Goal: Task Accomplishment & Management: Manage account settings

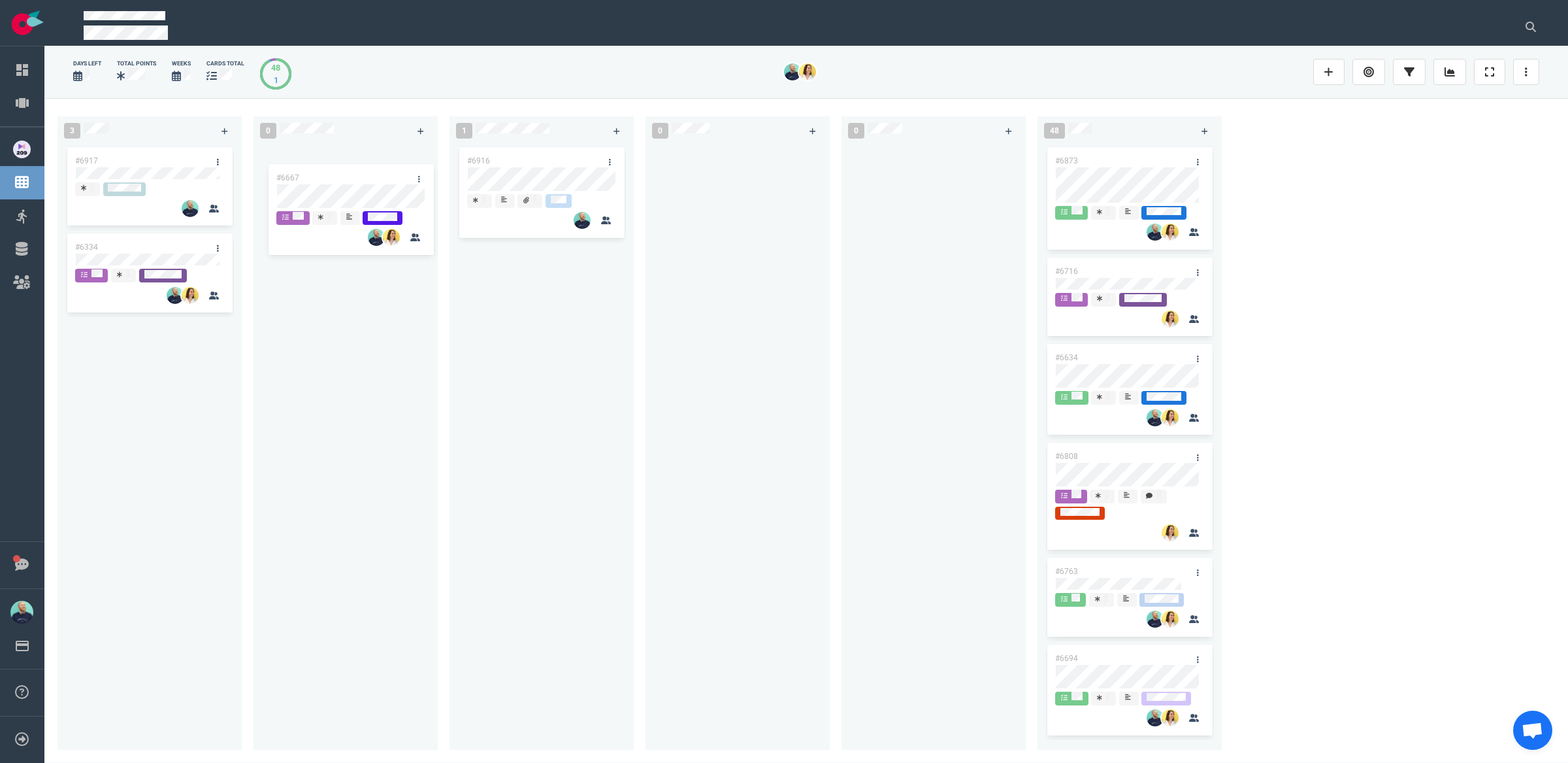
drag, startPoint x: 241, startPoint y: 188, endPoint x: 352, endPoint y: 179, distance: 111.4
click at [355, 181] on div "3 #6667 #6917 #6334 #6667 0 1 #6916 0 0 48 #6873 #6716 #6634 #6808 #6763 #6694 …" at bounding box center [806, 430] width 1524 height 664
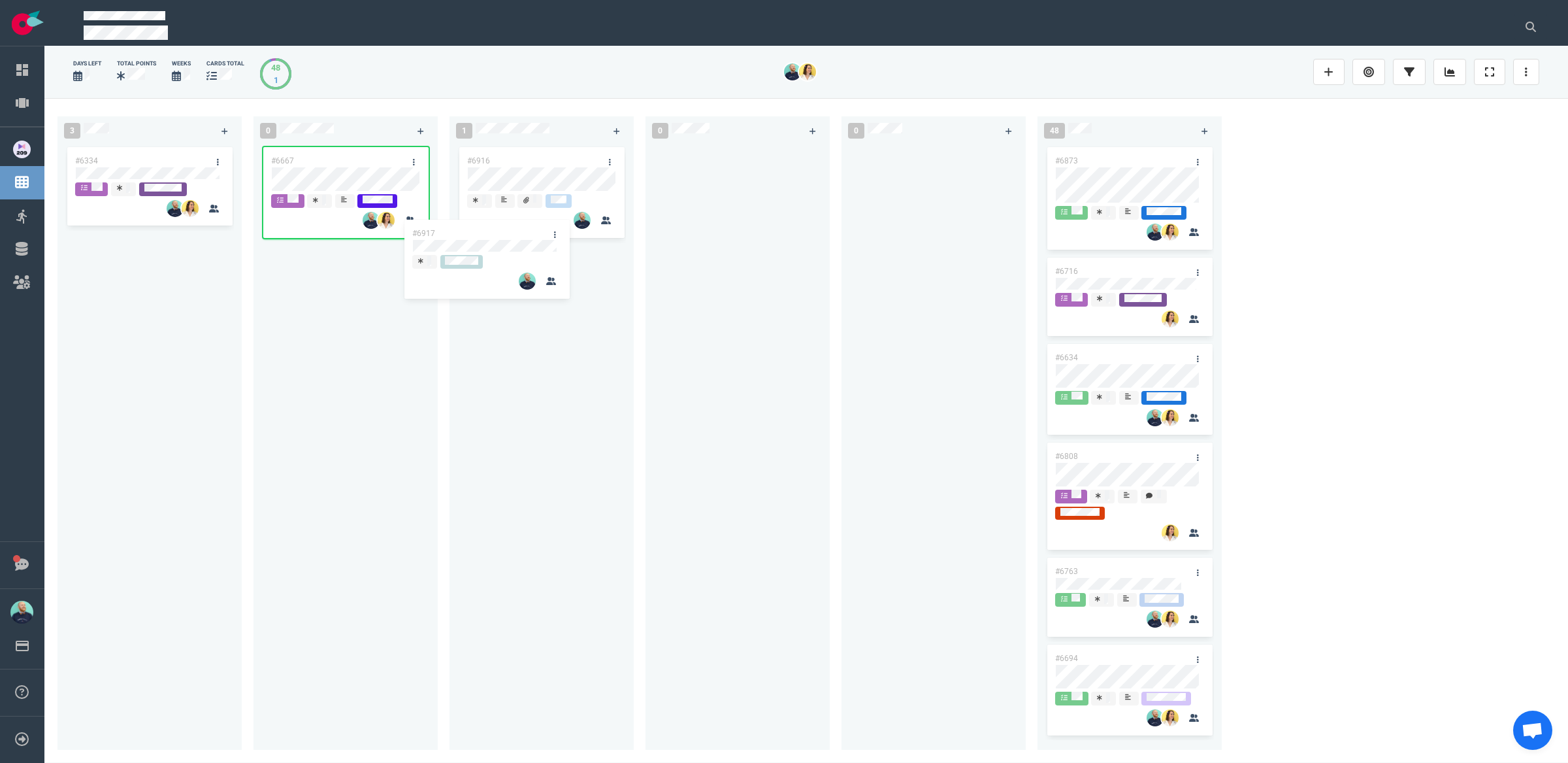
drag, startPoint x: 181, startPoint y: 156, endPoint x: 597, endPoint y: 245, distance: 425.4
click at [596, 245] on div "3 #6917 #6334 #6917 0 #6667 1 #6916 0 0 48 #6873 #6716 #6634 #6808 #6763 #6694 …" at bounding box center [806, 430] width 1524 height 664
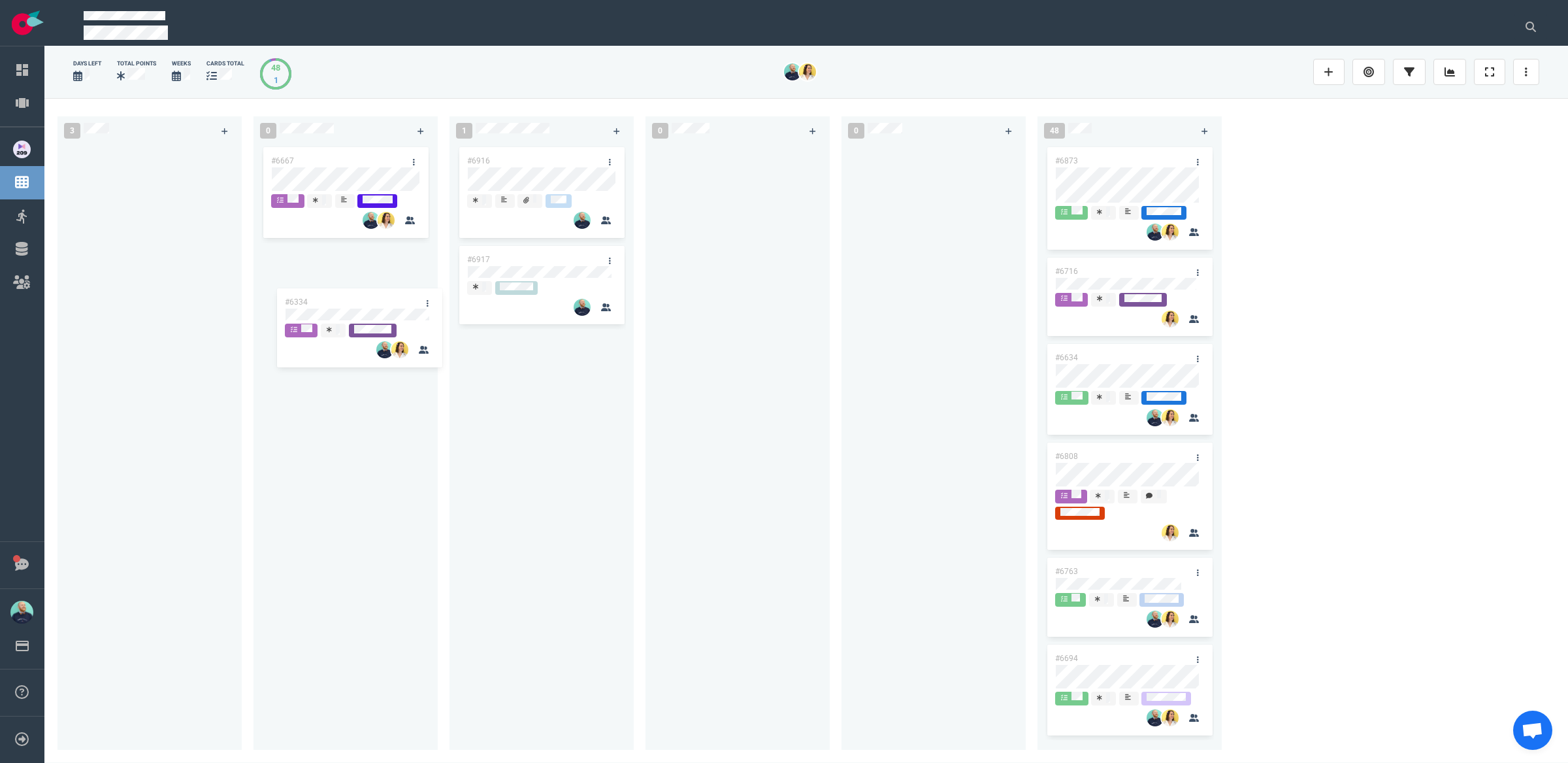
drag, startPoint x: 190, startPoint y: 158, endPoint x: 335, endPoint y: 217, distance: 156.5
click at [370, 276] on div "3 #6334 #6334 0 #6667 1 #6916 #6917 0 0 48 #6873 #6716 #6634 #6808 #6763 #6694 …" at bounding box center [806, 430] width 1524 height 664
click at [319, 165] on div "#6667" at bounding box center [333, 160] width 140 height 27
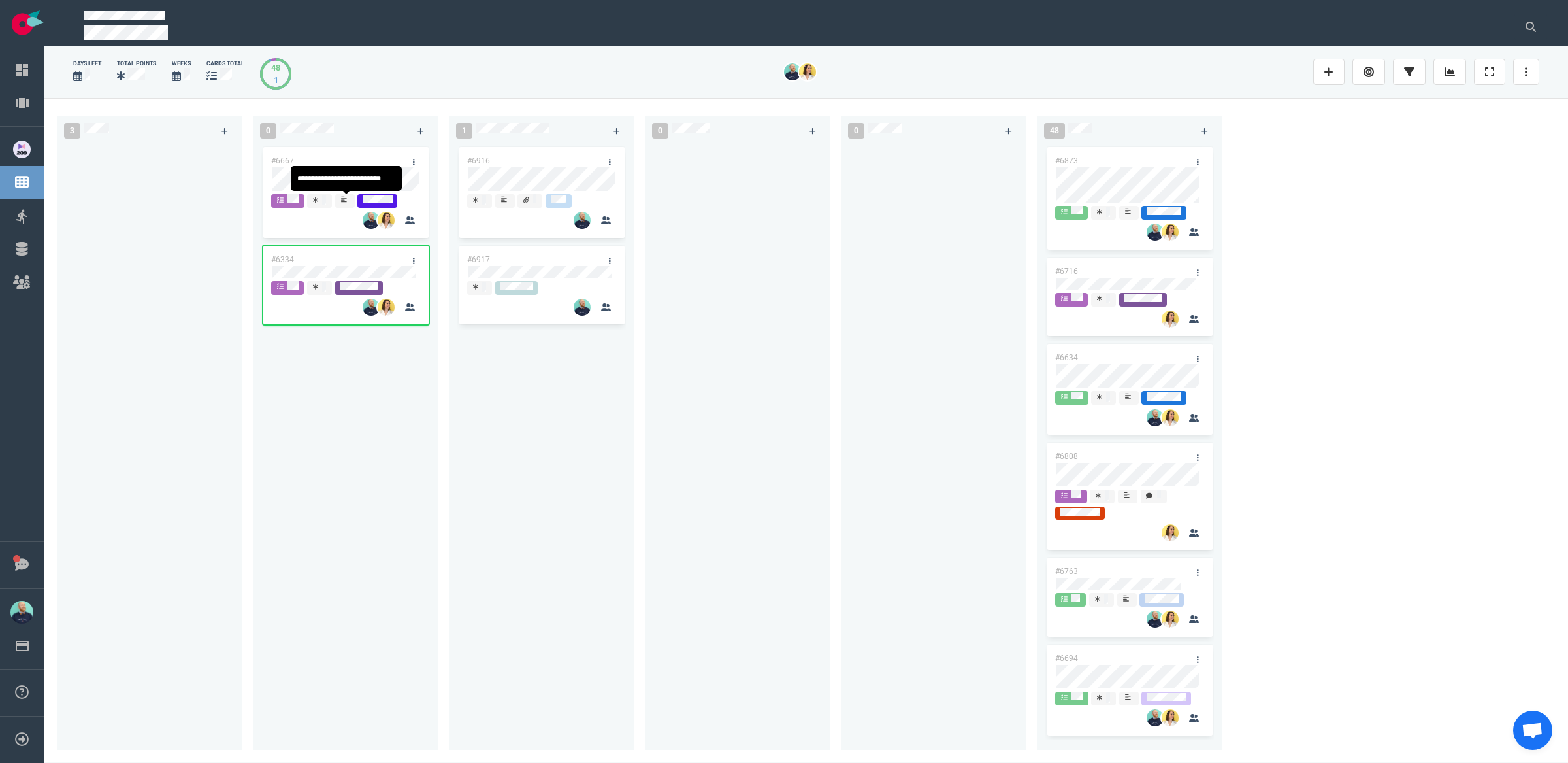
click at [307, 165] on div "#6667" at bounding box center [333, 160] width 140 height 27
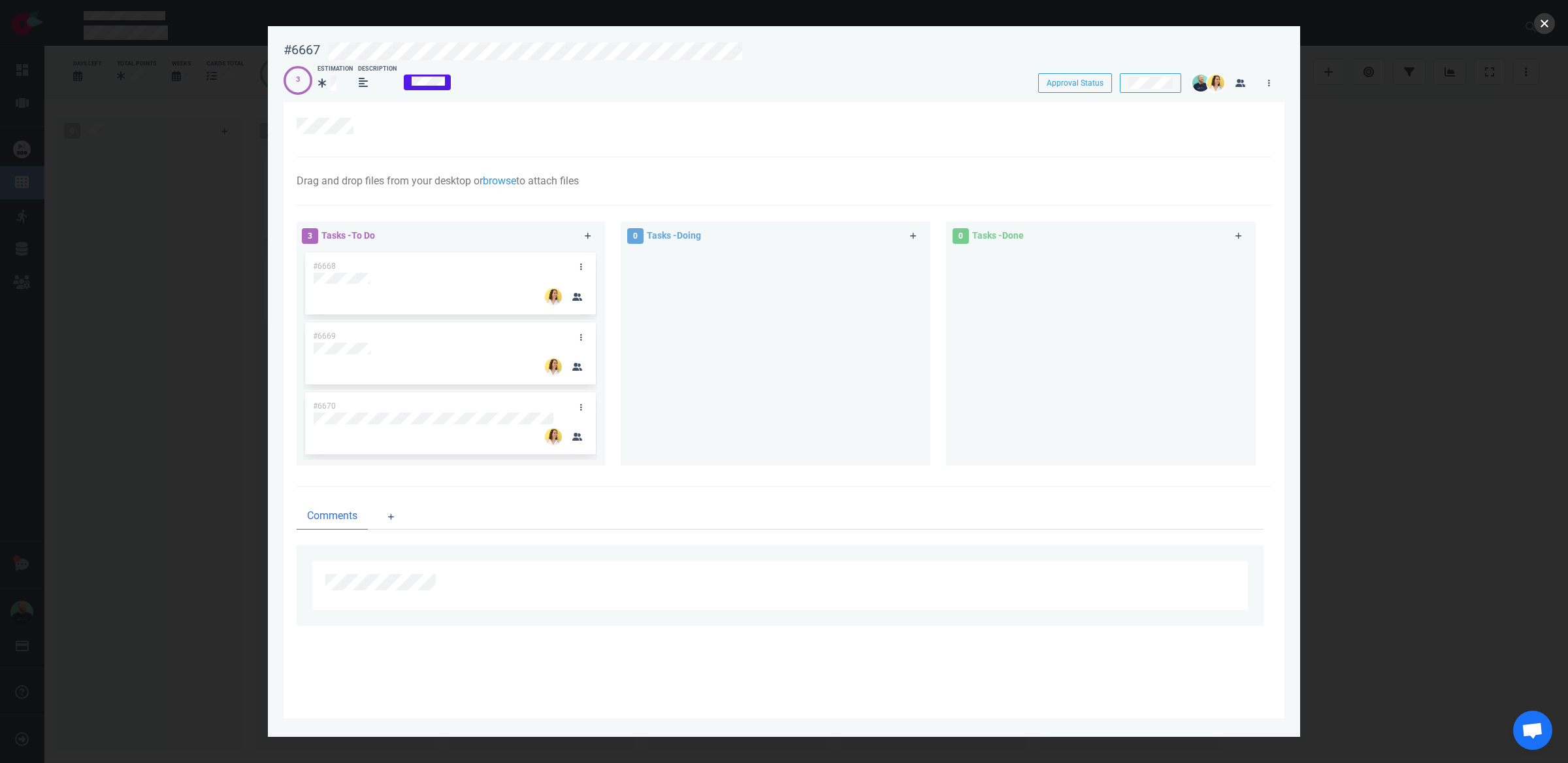
click at [1546, 26] on button "close" at bounding box center [1545, 24] width 21 height 21
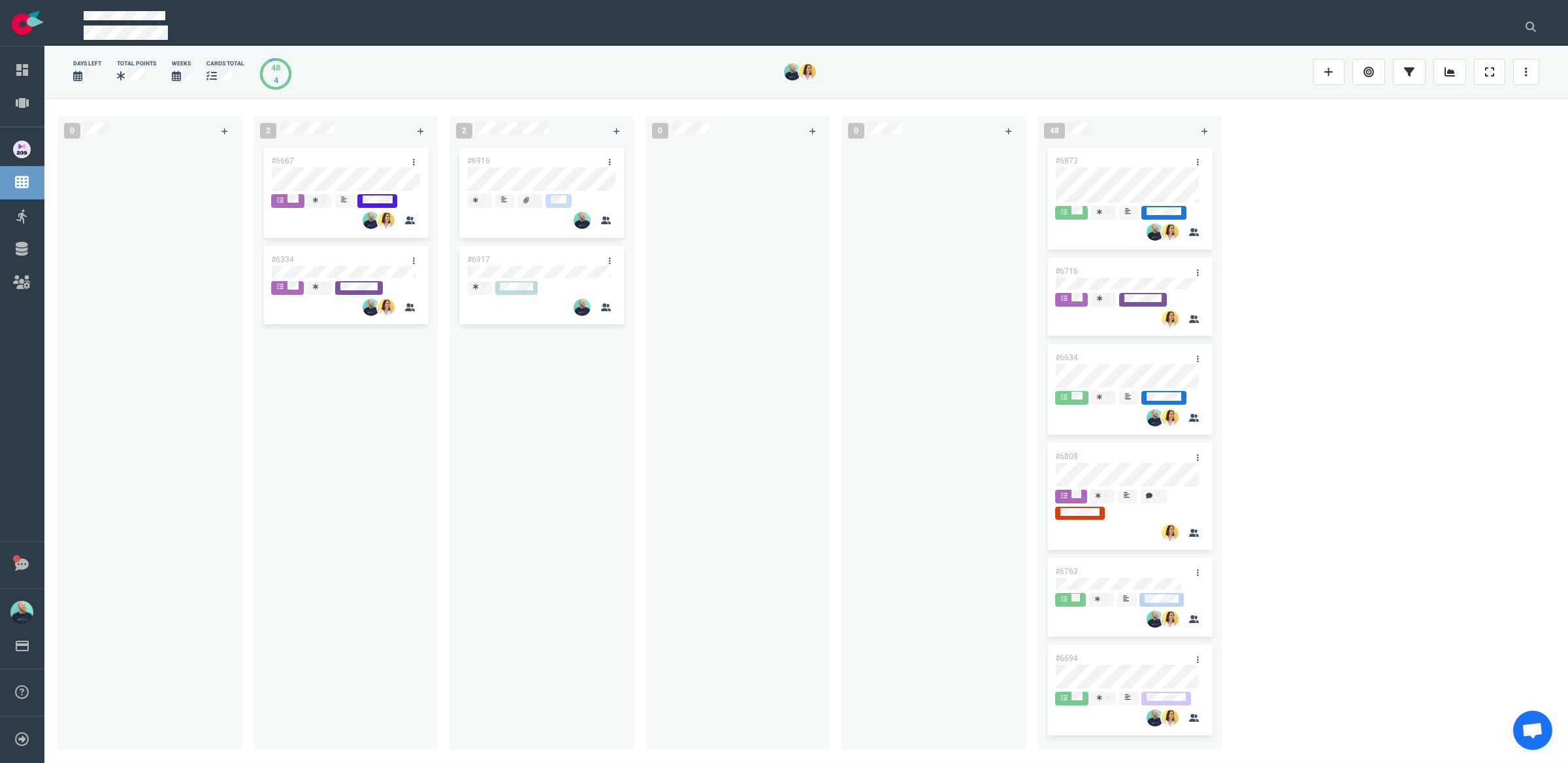
click at [625, 421] on div "#6916 #6917" at bounding box center [541, 442] width 184 height 596
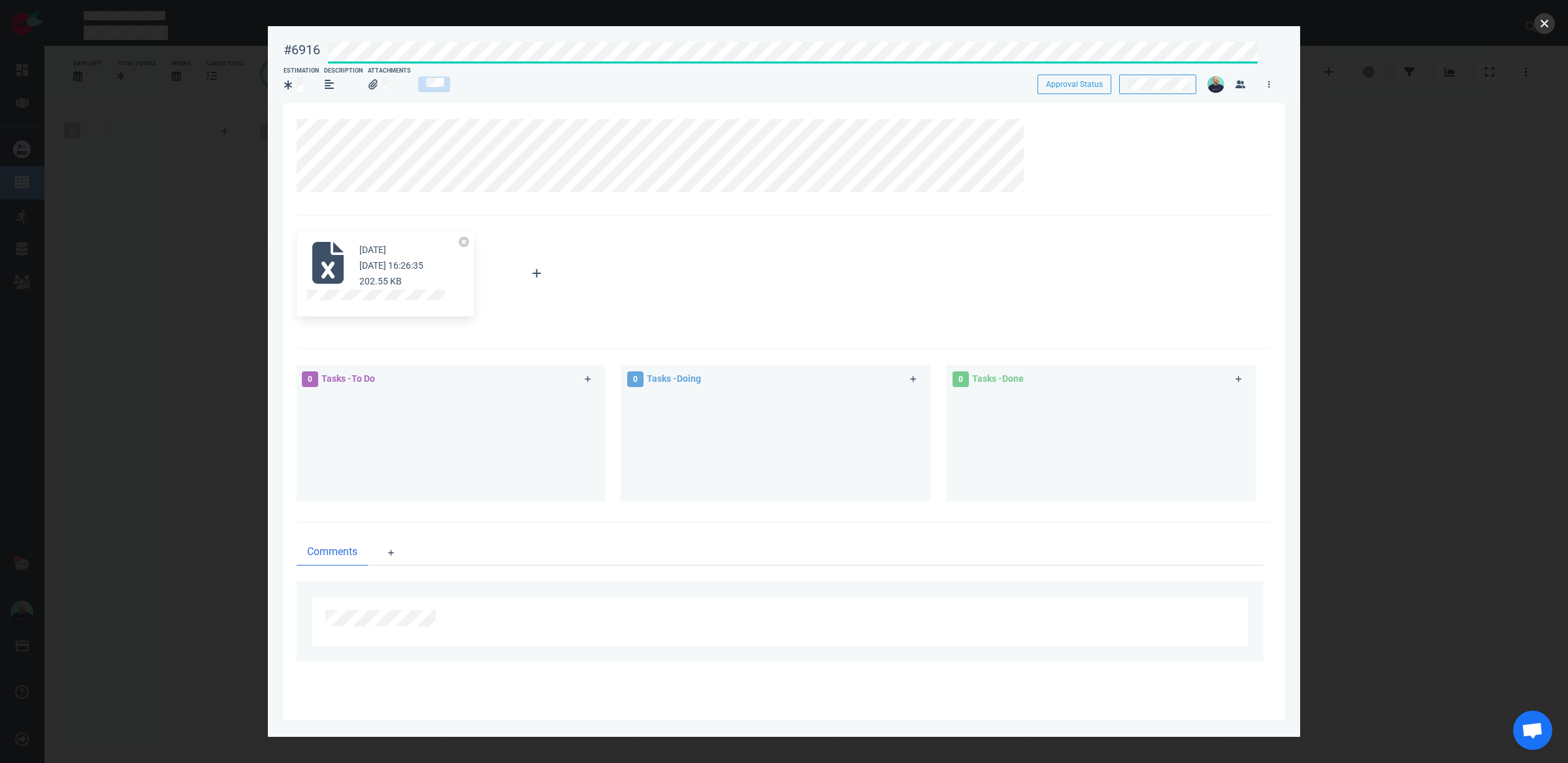
click at [1538, 26] on button "close" at bounding box center [1545, 24] width 21 height 21
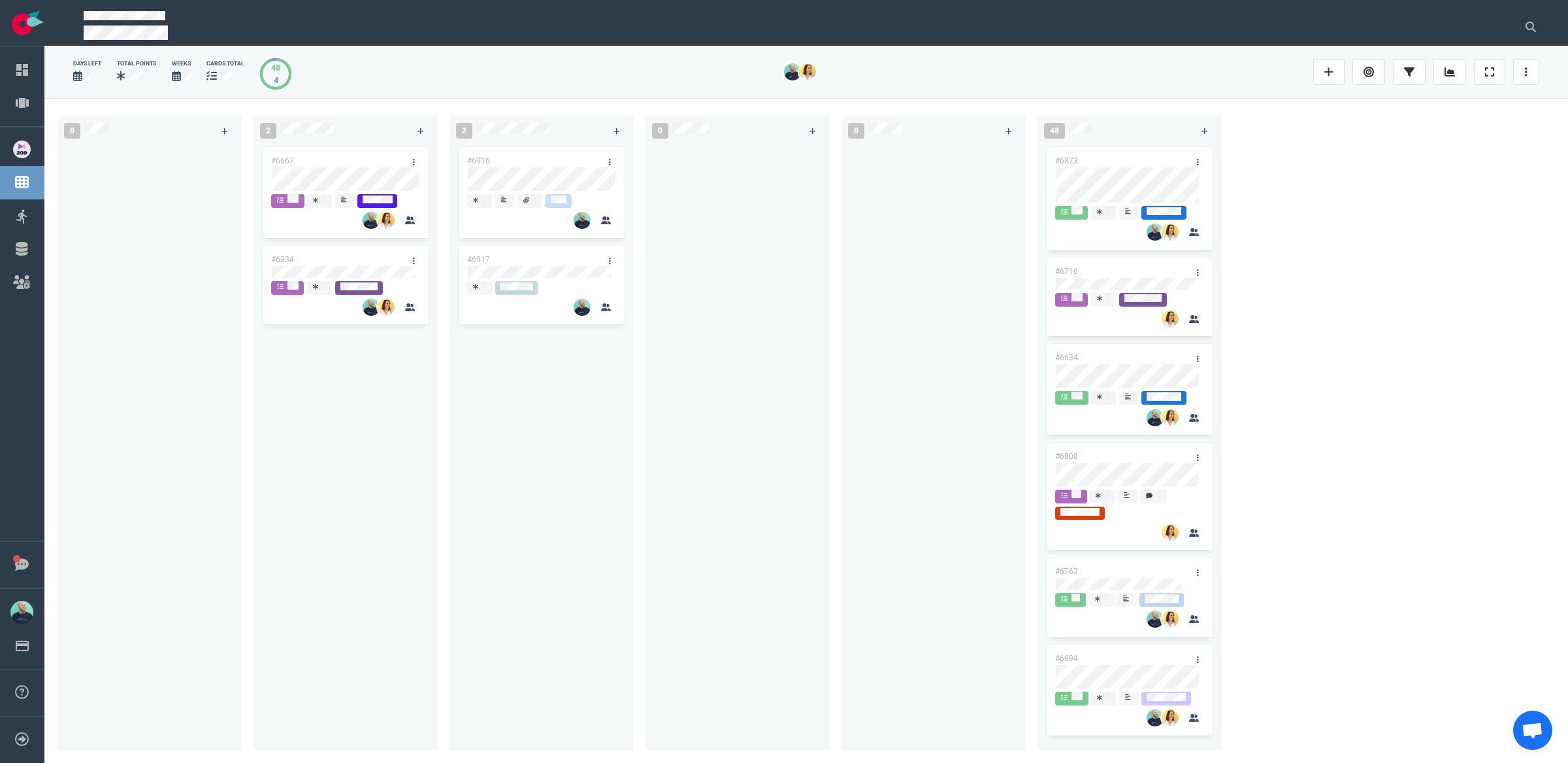
click at [571, 497] on div "#6916 #6917" at bounding box center [541, 439] width 169 height 591
